Goal: Find specific page/section: Find specific page/section

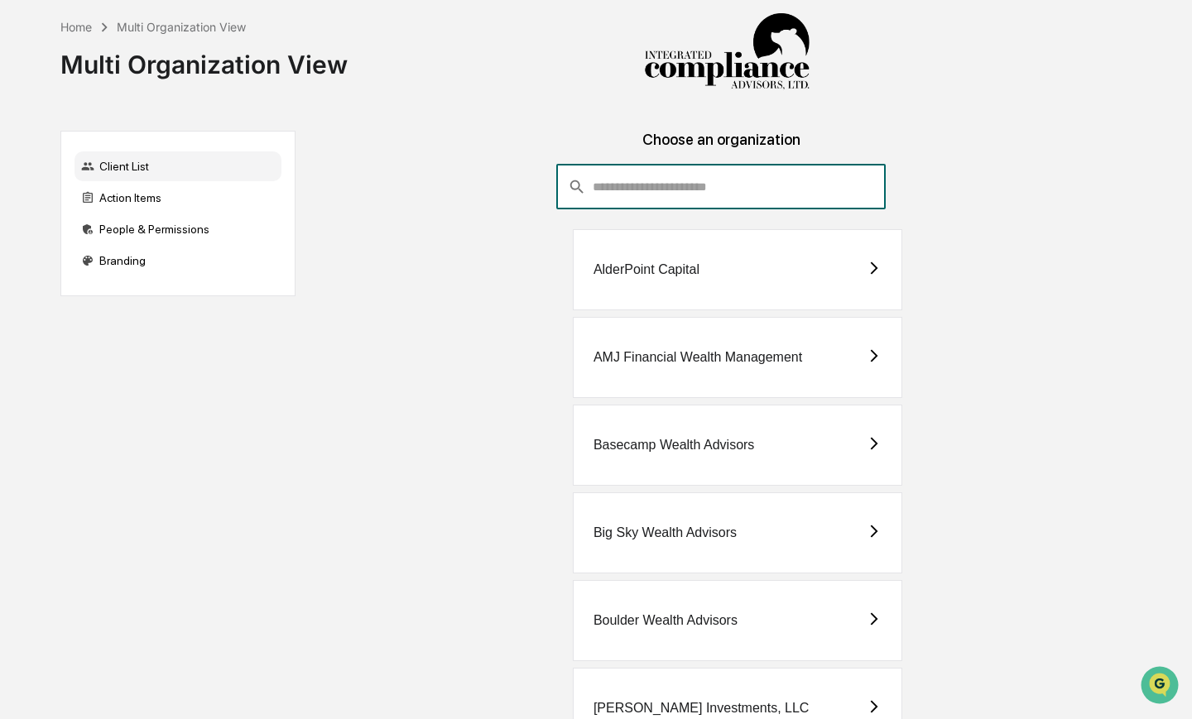
click at [613, 183] on input "consultant-dashboard__filter-organizations-search-bar" at bounding box center [738, 187] width 293 height 45
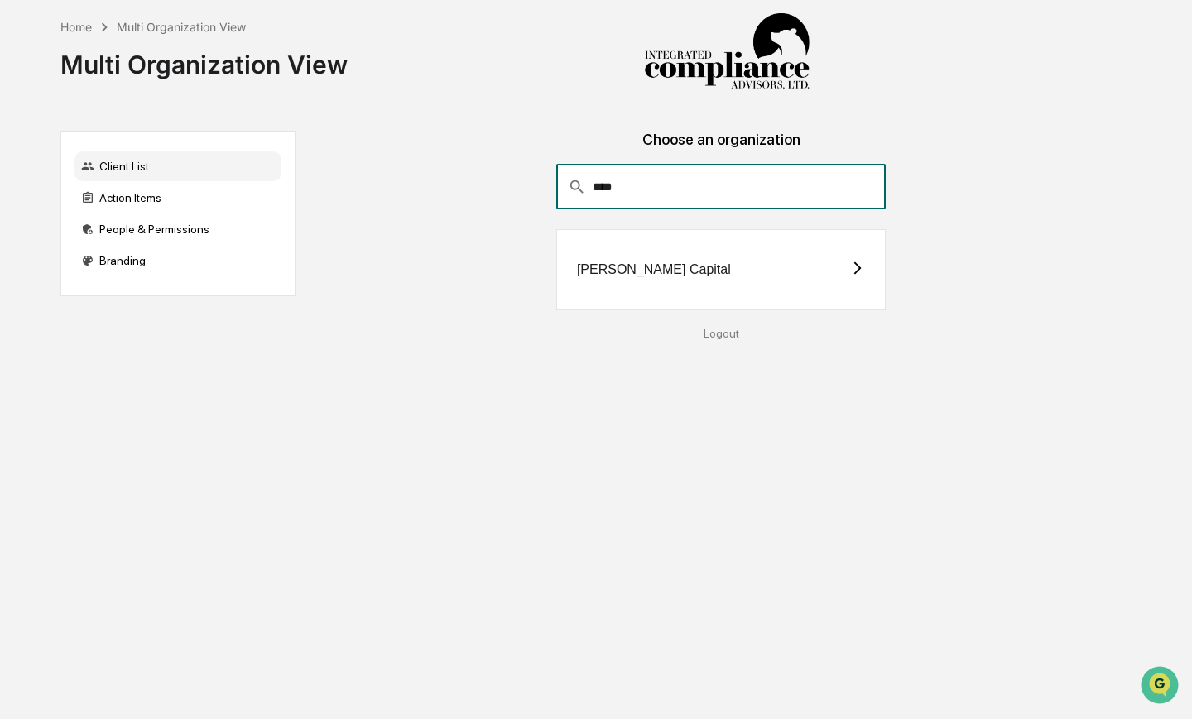
type input "****"
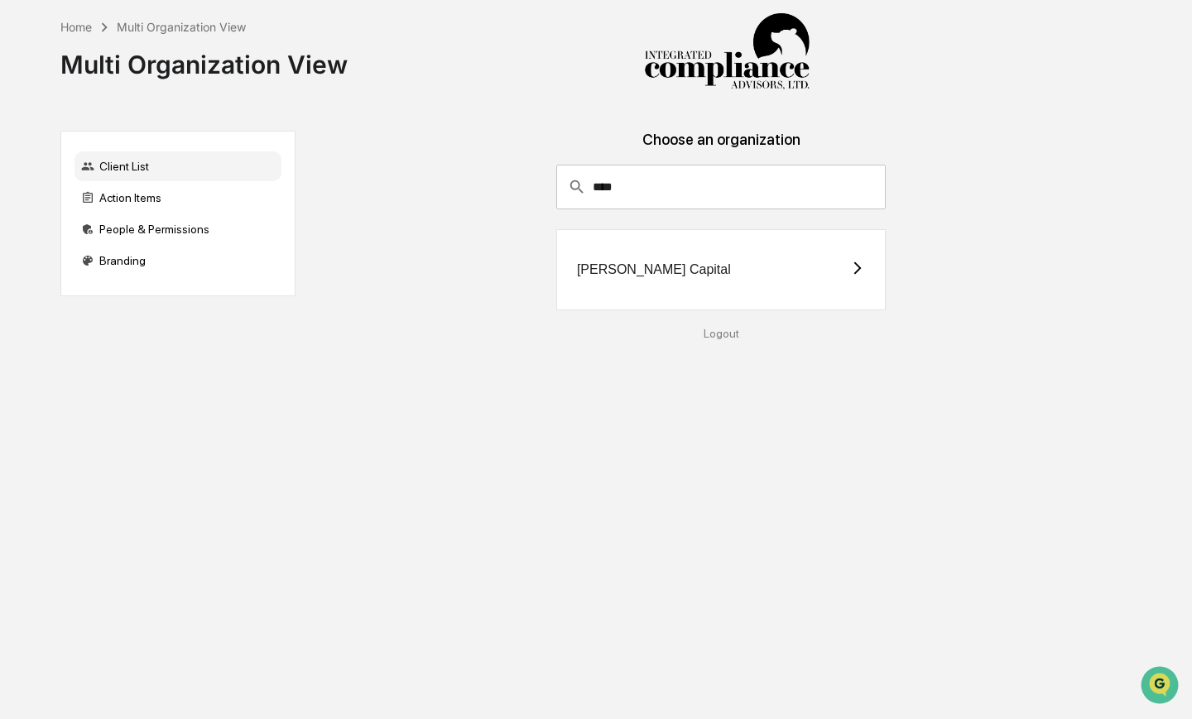
click at [609, 253] on div "[PERSON_NAME] Capital" at bounding box center [721, 269] width 330 height 81
